Goal: Ask a question

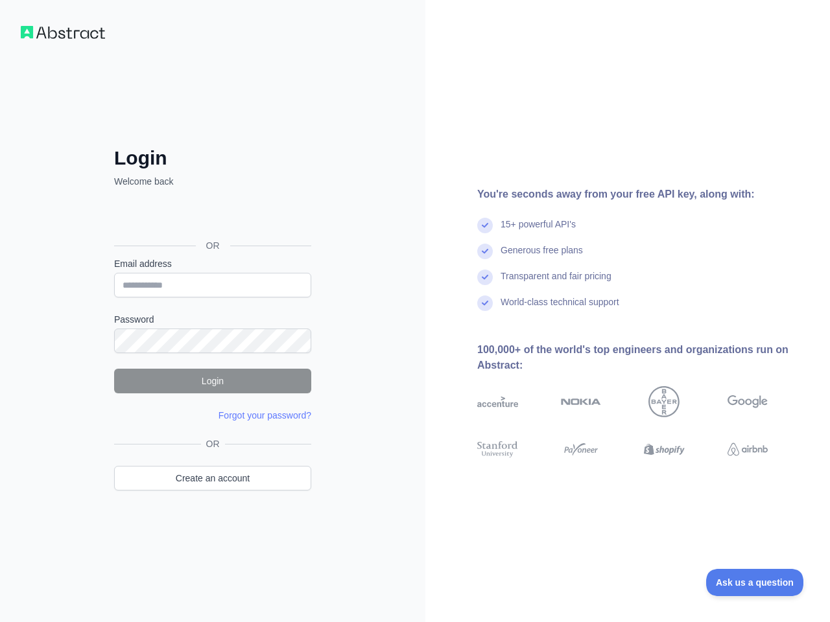
click at [415, 311] on div "Login Welcome back OR Email address Password Login Forgot your password? Please…" at bounding box center [212, 311] width 425 height 622
click at [754, 583] on span "Ask us a question" at bounding box center [754, 582] width 97 height 9
click at [415, 311] on div "Login Welcome back OR Email address Password Login Forgot your password? Please…" at bounding box center [212, 311] width 425 height 622
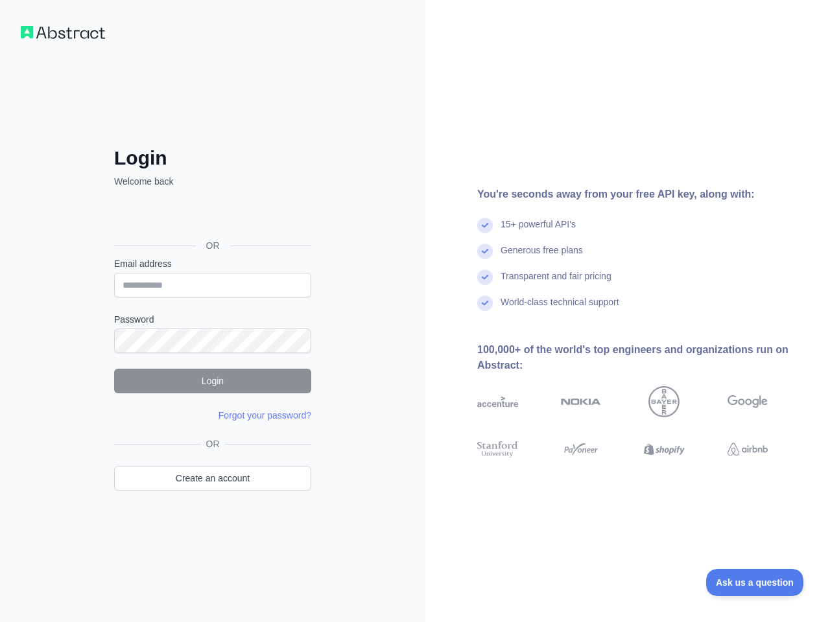
click at [754, 583] on span "Ask us a question" at bounding box center [754, 582] width 97 height 9
